Goal: Task Accomplishment & Management: Complete application form

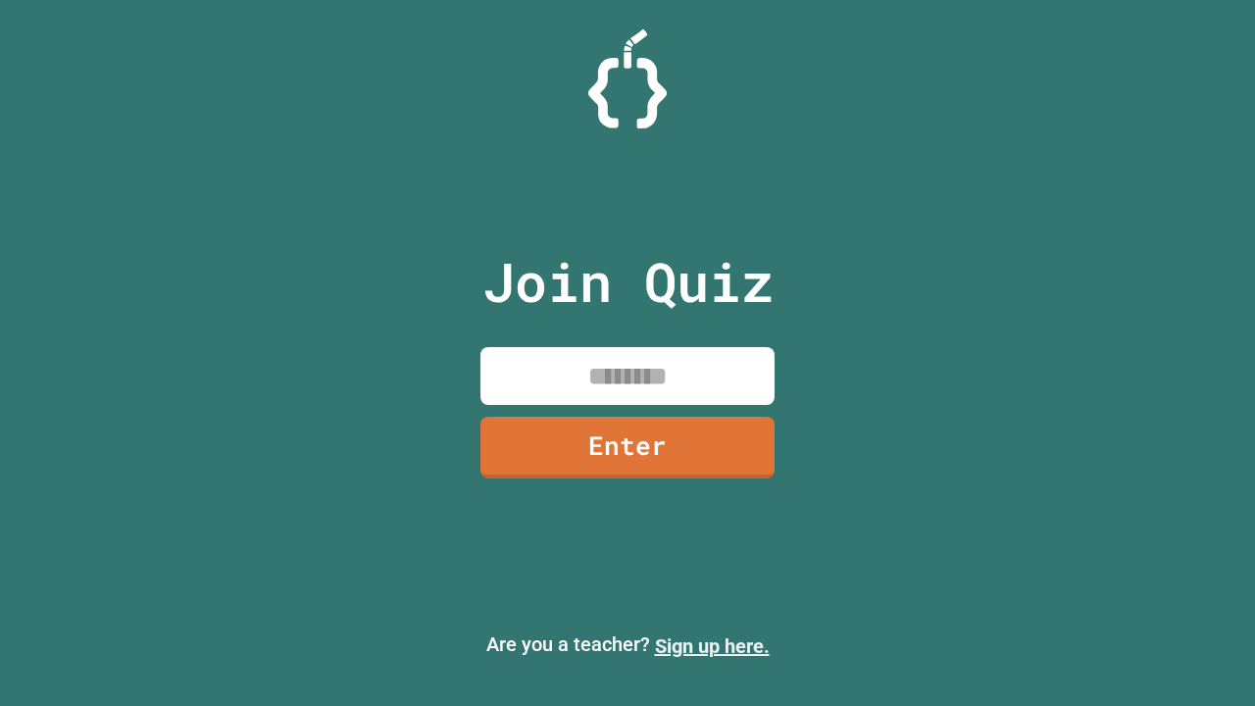
click at [712, 646] on link "Sign up here." at bounding box center [712, 646] width 115 height 24
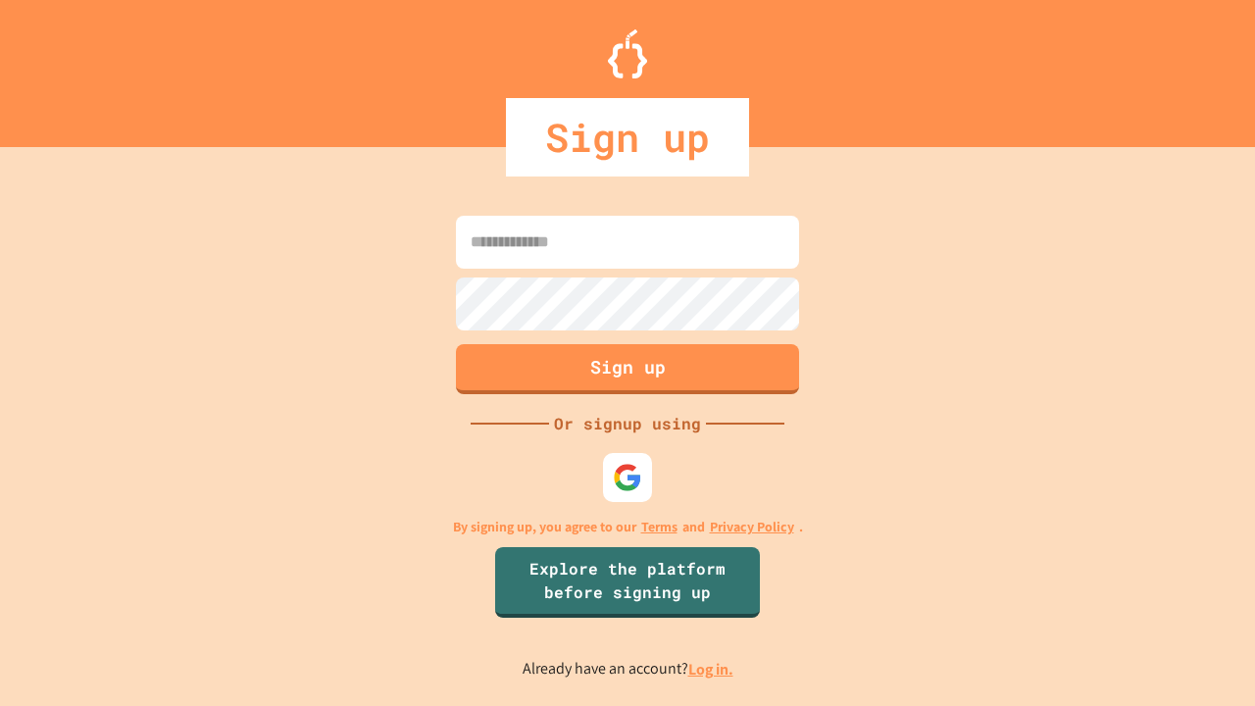
click at [712, 668] on link "Log in." at bounding box center [710, 669] width 45 height 21
